Goal: Transaction & Acquisition: Purchase product/service

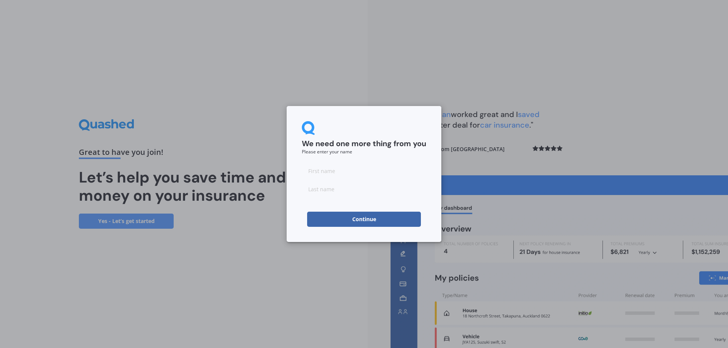
click at [320, 173] on input at bounding box center [364, 170] width 124 height 15
type input "Gillian"
click at [328, 188] on input at bounding box center [364, 189] width 124 height 15
type input "[PERSON_NAME]"
click at [376, 218] on button "Continue" at bounding box center [364, 219] width 114 height 15
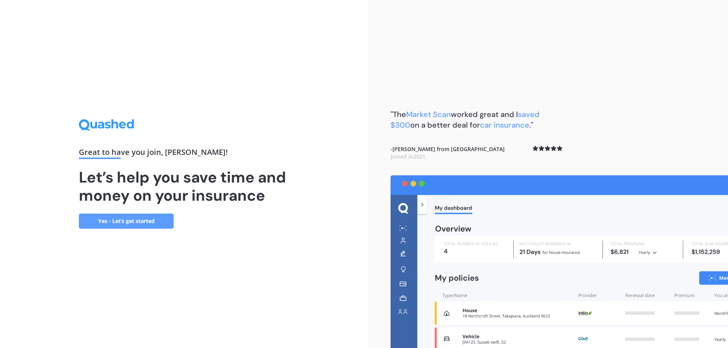
click at [126, 219] on link "Yes - Let’s get started" at bounding box center [126, 221] width 95 height 15
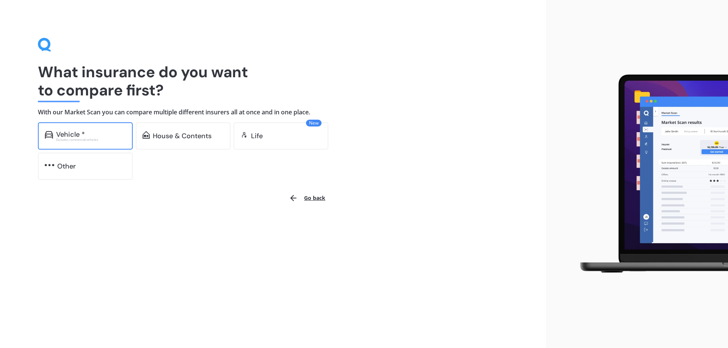
click at [82, 139] on div "Excludes commercial vehicles" at bounding box center [91, 139] width 70 height 3
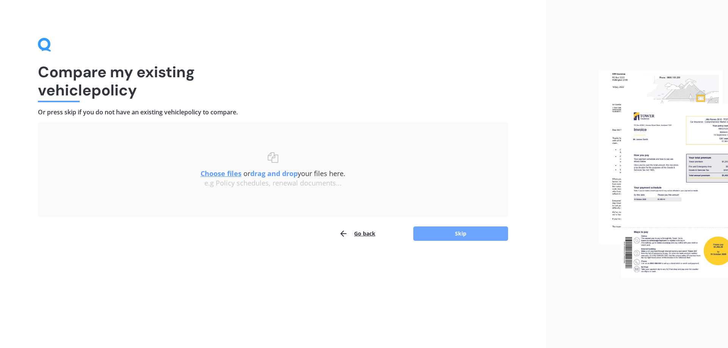
click at [457, 237] on button "Skip" at bounding box center [460, 234] width 95 height 14
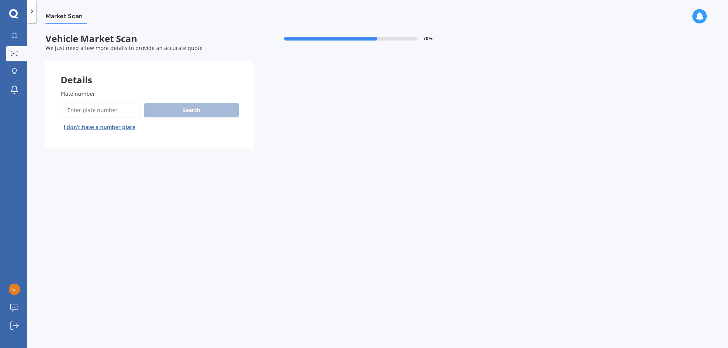
click at [99, 114] on input "Plate number" at bounding box center [101, 110] width 80 height 16
type input "GBN953"
click at [193, 113] on button "Search" at bounding box center [191, 110] width 95 height 14
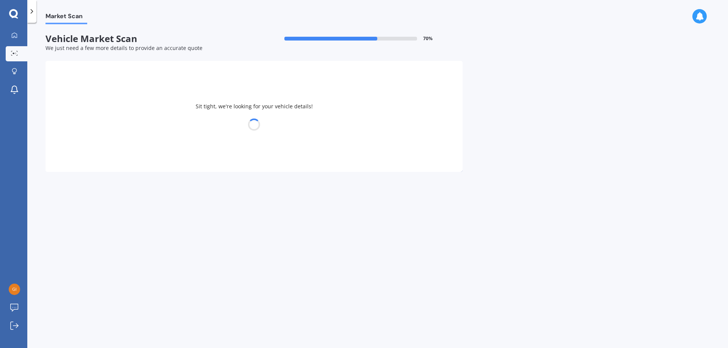
select select "TOYOTA"
select select "COROLLA"
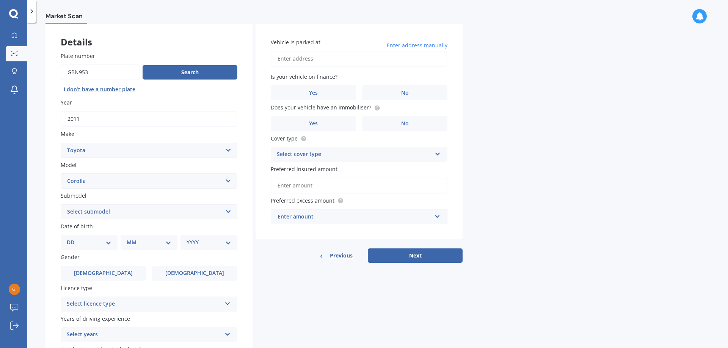
scroll to position [76, 0]
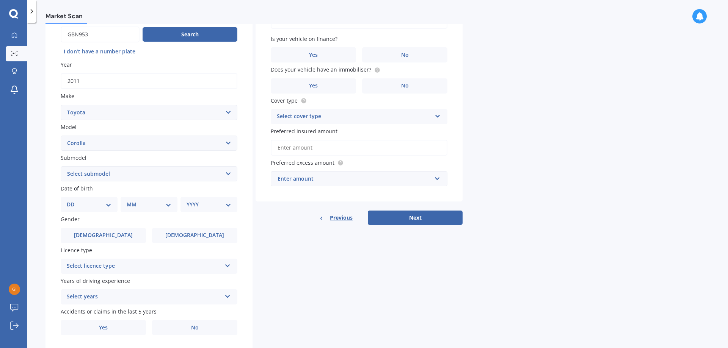
click at [107, 207] on select "DD 01 02 03 04 05 06 07 08 09 10 11 12 13 14 15 16 17 18 19 20 21 22 23 24 25 2…" at bounding box center [89, 205] width 45 height 8
select select "24"
click at [73, 201] on select "DD 01 02 03 04 05 06 07 08 09 10 11 12 13 14 15 16 17 18 19 20 21 22 23 24 25 2…" at bounding box center [89, 205] width 45 height 8
click at [165, 205] on select "MM 01 02 03 04 05 06 07 08 09 10 11 12" at bounding box center [151, 205] width 42 height 8
select select "06"
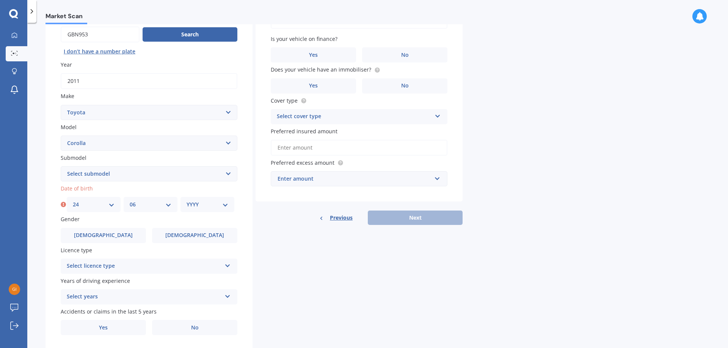
click at [130, 201] on select "MM 01 02 03 04 05 06 07 08 09 10 11 12" at bounding box center [151, 205] width 42 height 8
click at [225, 205] on select "YYYY 2025 2024 2023 2022 2021 2020 2019 2018 2017 2016 2015 2014 2013 2012 2011…" at bounding box center [208, 205] width 42 height 8
select select "1967"
click at [187, 201] on select "YYYY 2025 2024 2023 2022 2021 2020 2019 2018 2017 2016 2015 2014 2013 2012 2011…" at bounding box center [208, 205] width 42 height 8
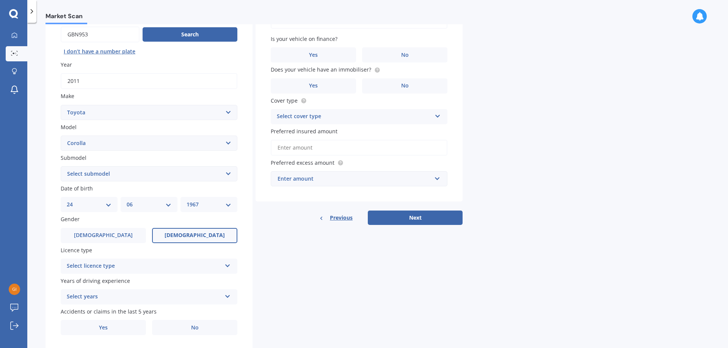
click at [198, 233] on span "[DEMOGRAPHIC_DATA]" at bounding box center [195, 235] width 60 height 6
click at [0, 0] on input "[DEMOGRAPHIC_DATA]" at bounding box center [0, 0] width 0 height 0
click at [224, 263] on icon at bounding box center [227, 264] width 6 height 5
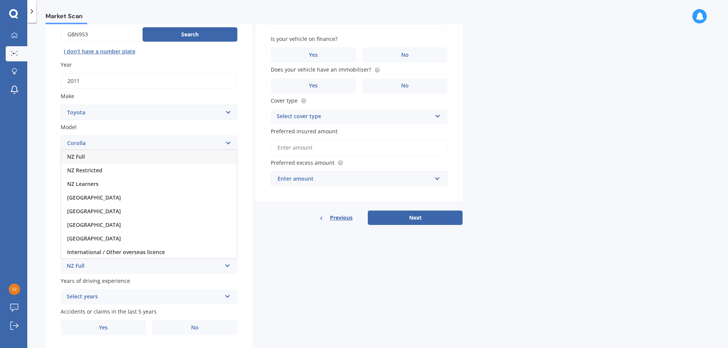
click at [98, 155] on div "NZ Full" at bounding box center [149, 157] width 176 height 14
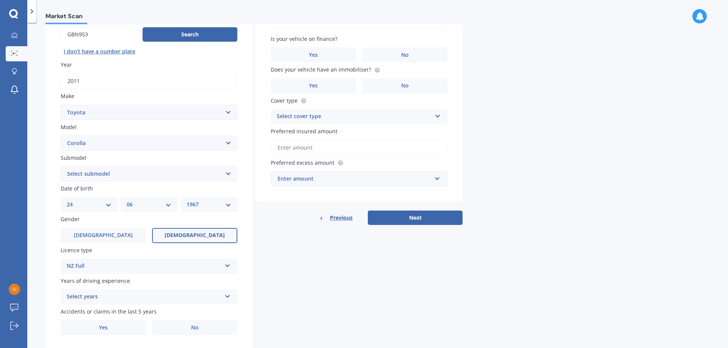
scroll to position [98, 0]
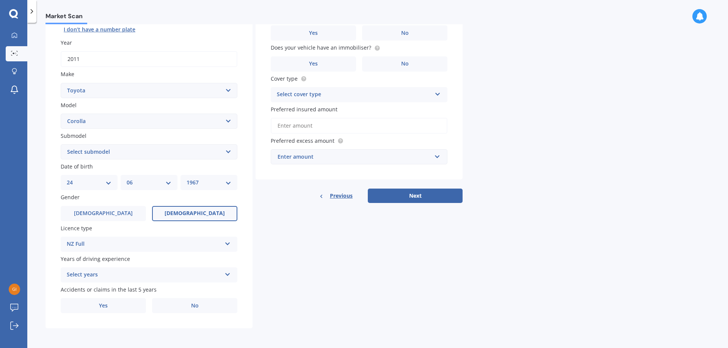
click at [228, 273] on icon at bounding box center [227, 273] width 6 height 5
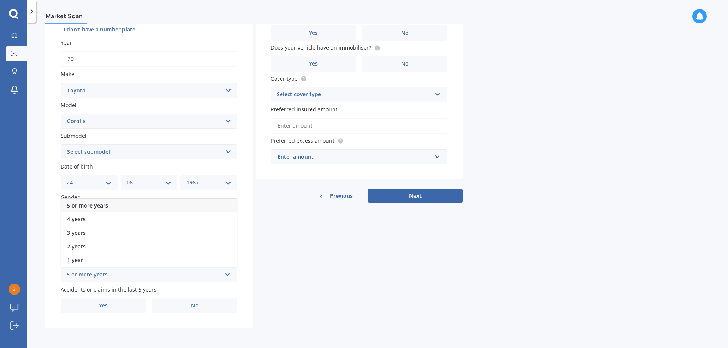
click at [131, 205] on div "5 or more years" at bounding box center [149, 206] width 176 height 14
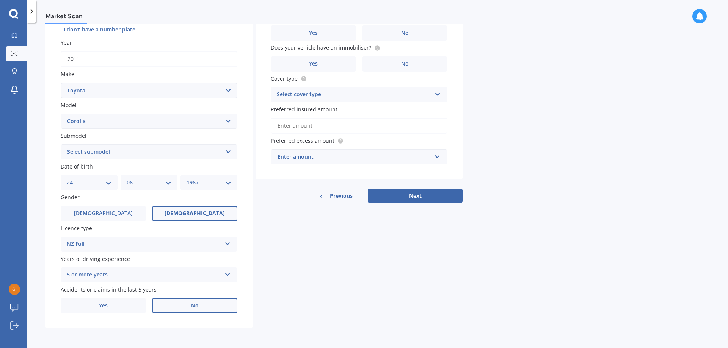
click at [193, 304] on span "No" at bounding box center [195, 306] width 8 height 6
click at [0, 0] on input "No" at bounding box center [0, 0] width 0 height 0
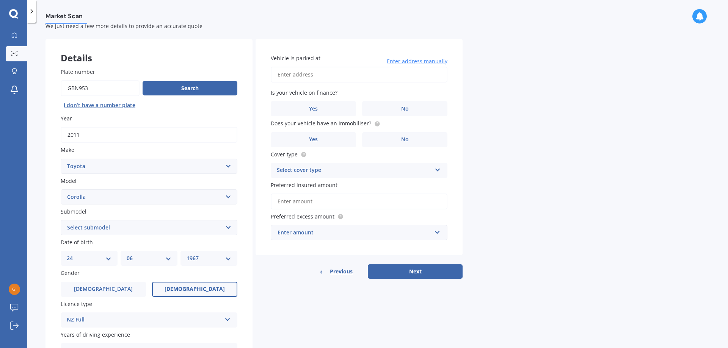
scroll to position [0, 0]
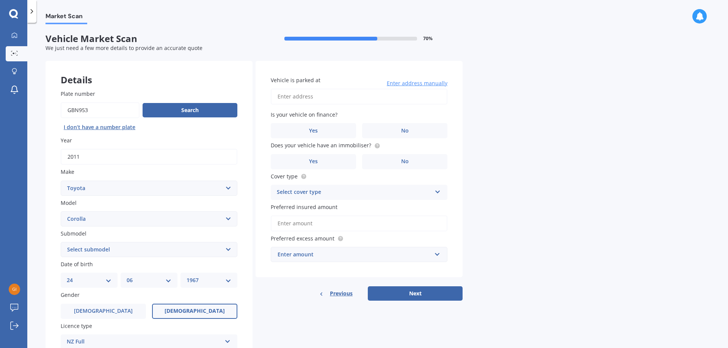
click at [317, 100] on input "Vehicle is parked at" at bounding box center [359, 97] width 177 height 16
type input "[STREET_ADDRESS][PERSON_NAME]"
click at [389, 133] on label "No" at bounding box center [404, 130] width 85 height 15
click at [0, 0] on input "No" at bounding box center [0, 0] width 0 height 0
click at [400, 165] on label "No" at bounding box center [404, 161] width 85 height 15
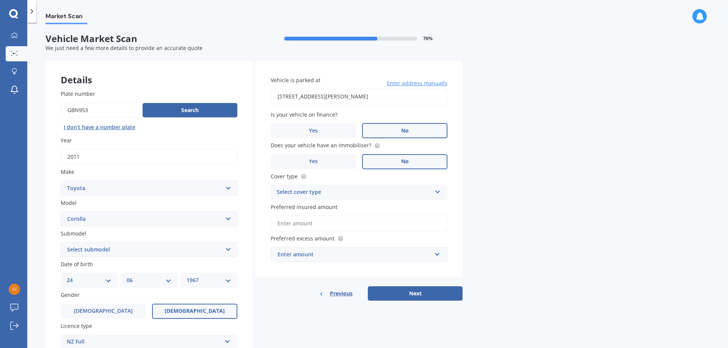
click at [0, 0] on input "No" at bounding box center [0, 0] width 0 height 0
click at [439, 195] on div "Select cover type Comprehensive Third Party, Fire & Theft Third Party" at bounding box center [359, 192] width 177 height 15
click at [318, 208] on div "Comprehensive" at bounding box center [359, 208] width 176 height 14
click at [335, 227] on input "Preferred insured amount" at bounding box center [359, 224] width 177 height 16
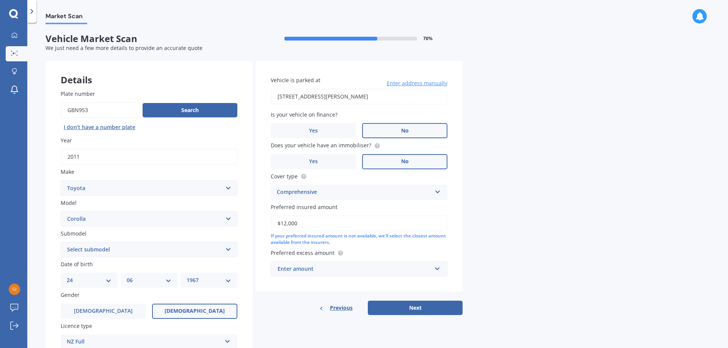
type input "$12,000"
click at [440, 272] on input "text" at bounding box center [356, 269] width 170 height 14
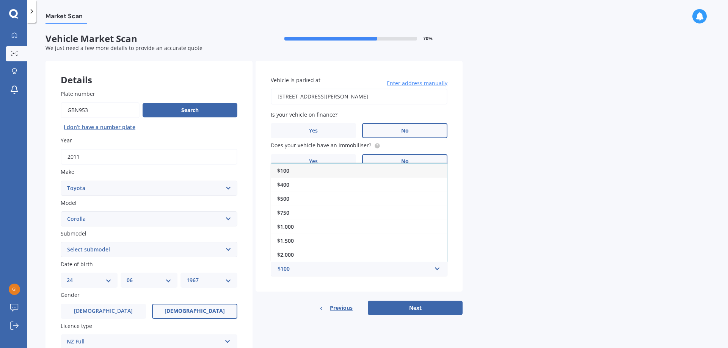
click at [315, 200] on div "$500" at bounding box center [359, 199] width 176 height 14
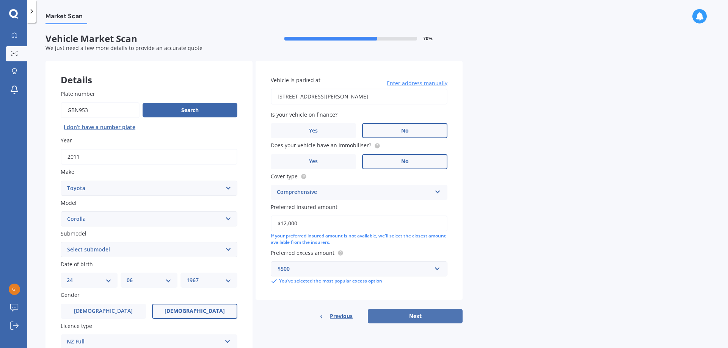
click at [415, 319] on button "Next" at bounding box center [415, 316] width 95 height 14
click at [232, 250] on select "Select submodel (All other) Axio Diesel [PERSON_NAME] 2WD [PERSON_NAME] 4WD FXG…" at bounding box center [149, 249] width 177 height 15
select select "GLX 1.8"
click at [61, 242] on select "Select submodel (All other) Axio Diesel [PERSON_NAME] 2WD [PERSON_NAME] 4WD FXG…" at bounding box center [149, 249] width 177 height 15
click at [418, 316] on button "Next" at bounding box center [415, 316] width 95 height 14
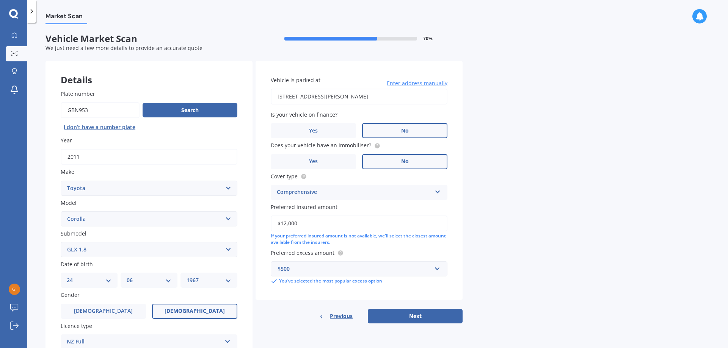
select select "24"
select select "06"
select select "1967"
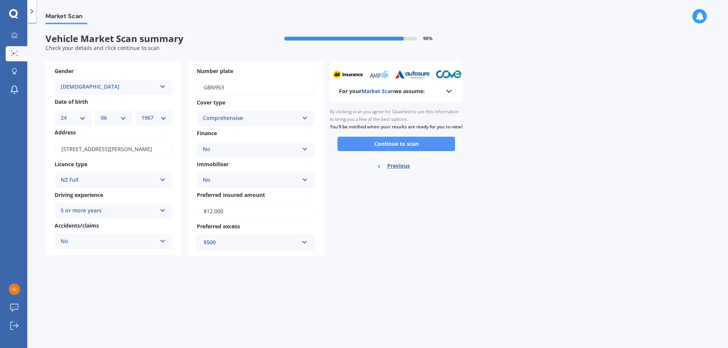
click at [408, 151] on button "Continue to scan" at bounding box center [396, 144] width 118 height 14
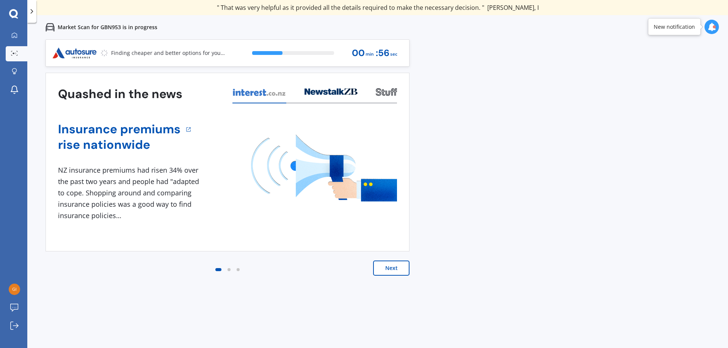
click at [385, 271] on button "Next" at bounding box center [391, 268] width 36 height 15
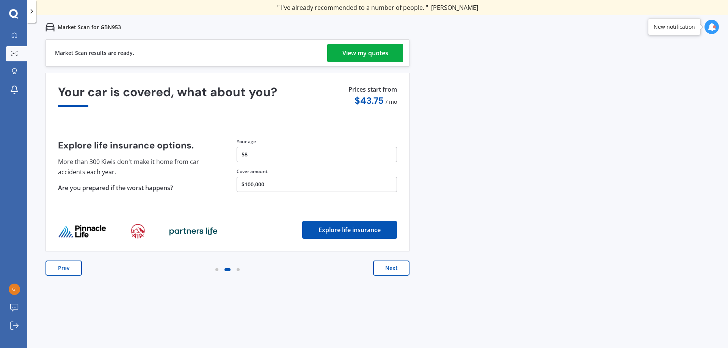
click at [384, 55] on div "View my quotes" at bounding box center [365, 53] width 46 height 18
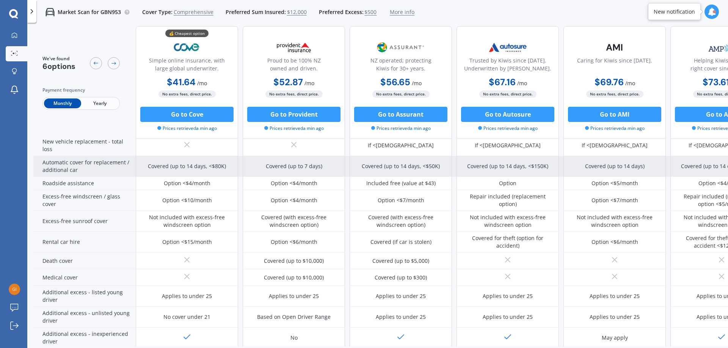
scroll to position [191, 0]
